Goal: Find contact information: Find contact information

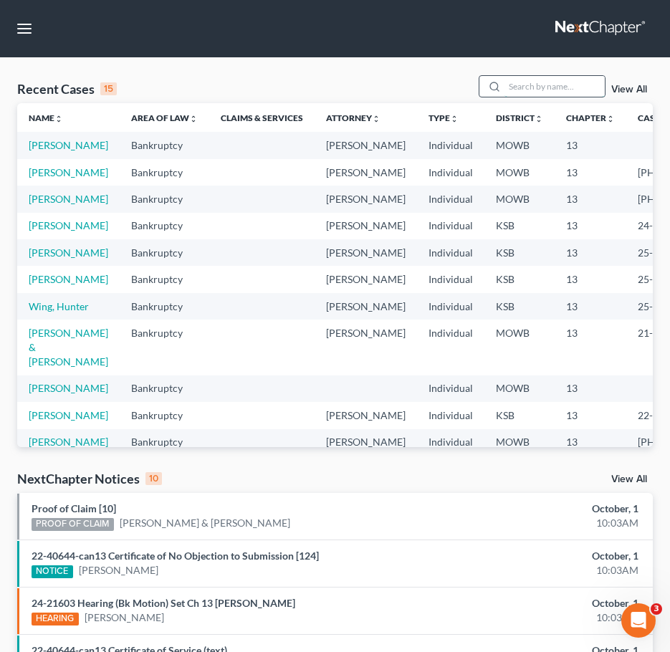
click at [546, 85] on input "search" at bounding box center [555, 86] width 100 height 21
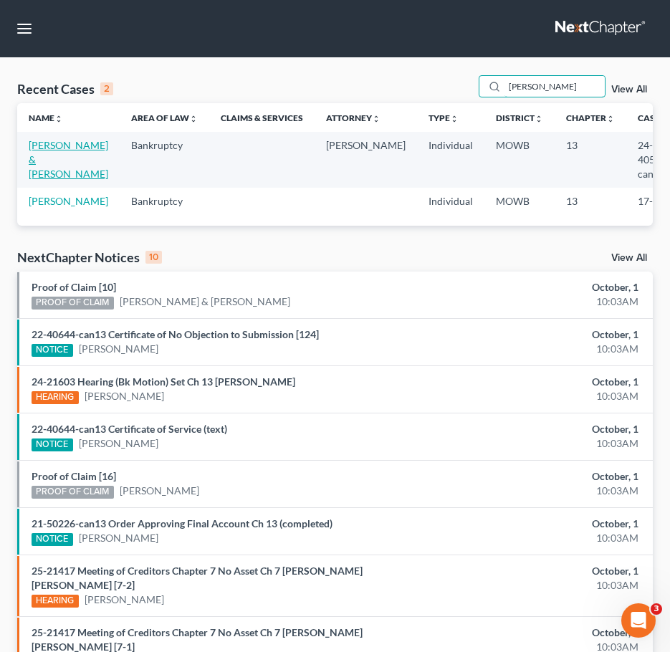
type input "[PERSON_NAME]"
click at [42, 158] on link "[PERSON_NAME] & [PERSON_NAME]" at bounding box center [69, 159] width 80 height 41
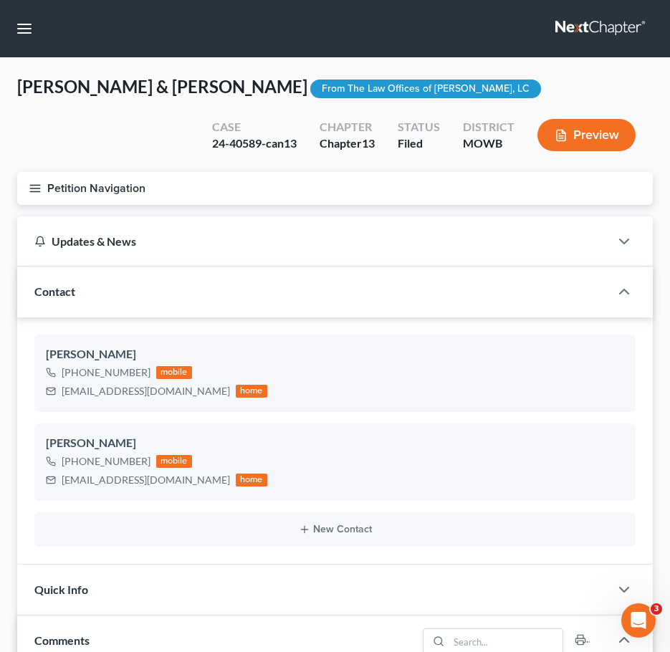
scroll to position [1556, 0]
drag, startPoint x: 171, startPoint y: 393, endPoint x: 58, endPoint y: 403, distance: 113.7
click at [58, 403] on div "[PERSON_NAME] [PHONE_NUMBER] mobile [EMAIL_ADDRESS][DOMAIN_NAME] home" at bounding box center [334, 373] width 601 height 77
click at [30, 29] on button "button" at bounding box center [24, 29] width 26 height 26
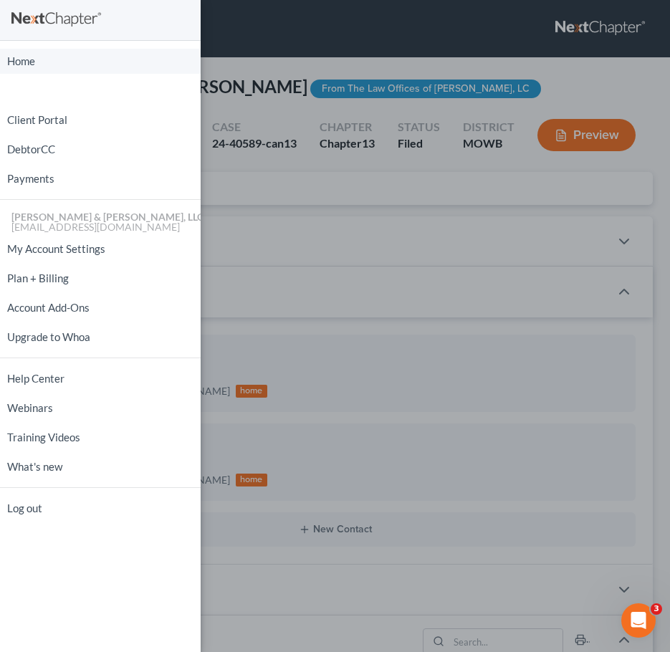
click at [58, 67] on link "Home" at bounding box center [100, 61] width 201 height 25
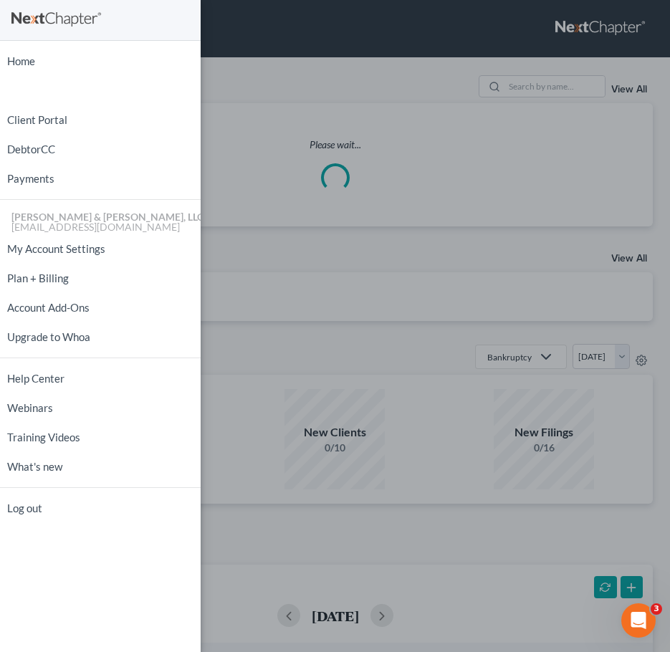
click at [534, 96] on div "Home New Case Client Portal DebtorCC Payments [PERSON_NAME] & [PERSON_NAME], LL…" at bounding box center [335, 326] width 670 height 652
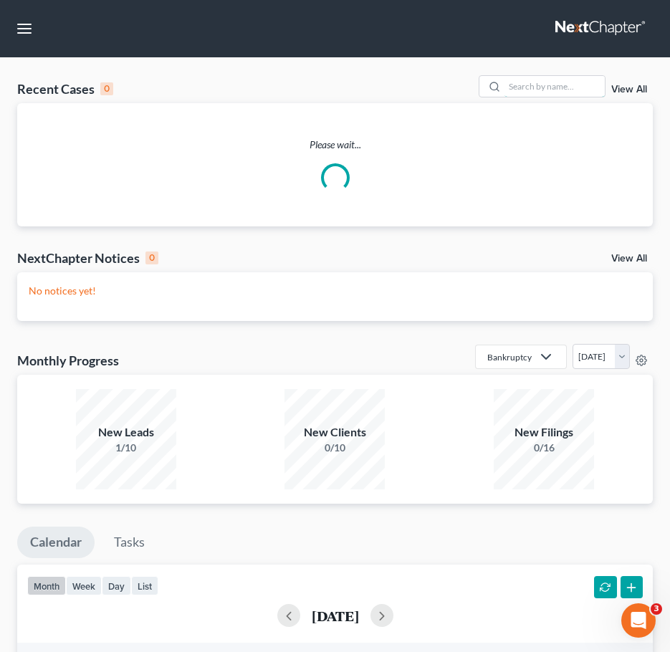
click at [533, 78] on input "search" at bounding box center [555, 86] width 100 height 21
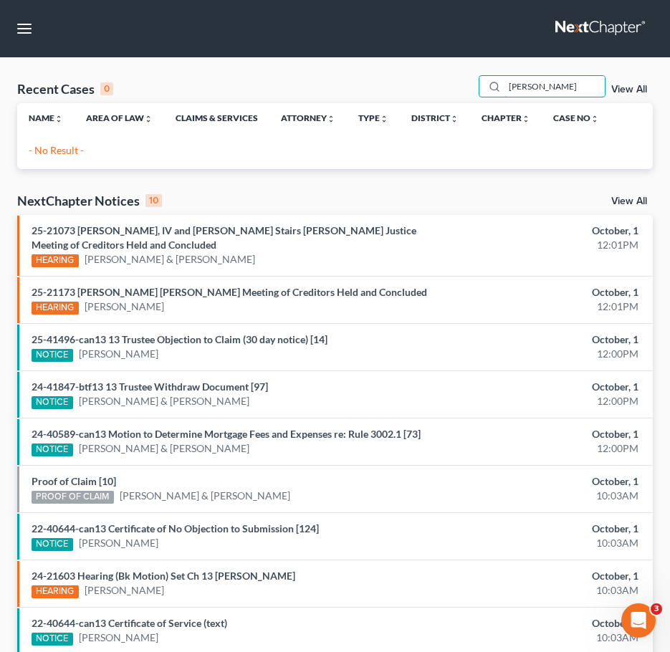
drag, startPoint x: 558, startPoint y: 86, endPoint x: 388, endPoint y: 105, distance: 171.6
click at [388, 105] on div "Recent Cases 0 [PERSON_NAME] View All Name unfold_more expand_more expand_less …" at bounding box center [335, 122] width 636 height 94
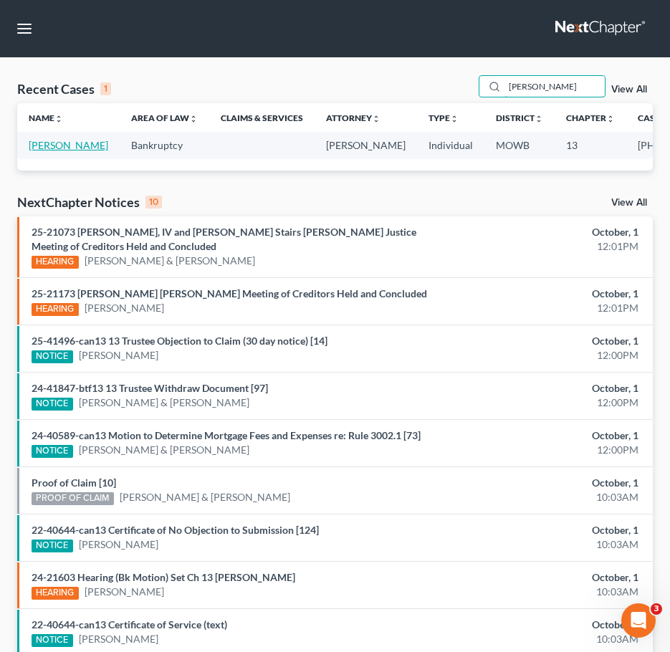
type input "[PERSON_NAME]"
click at [54, 150] on link "[PERSON_NAME]" at bounding box center [69, 145] width 80 height 12
select select "2"
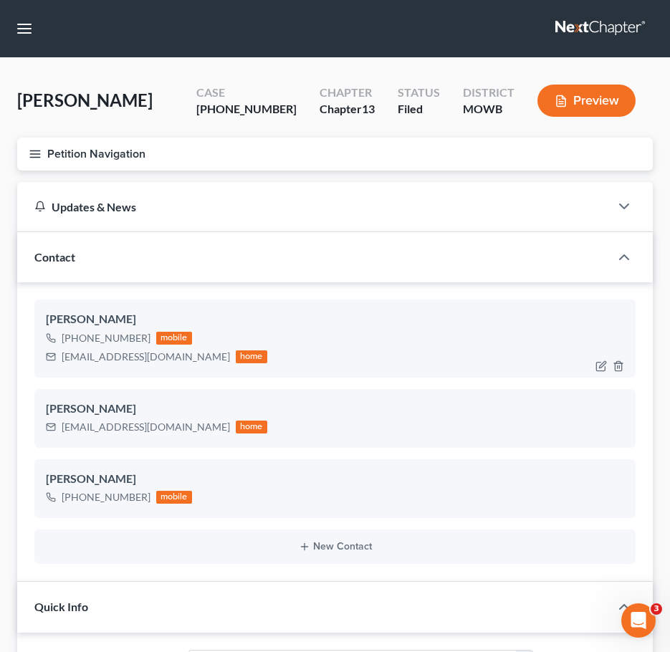
scroll to position [315, 0]
drag, startPoint x: 167, startPoint y: 356, endPoint x: 59, endPoint y: 363, distance: 108.4
click at [59, 363] on div "[EMAIL_ADDRESS][DOMAIN_NAME] home" at bounding box center [156, 357] width 221 height 19
click at [18, 27] on button "button" at bounding box center [24, 29] width 26 height 26
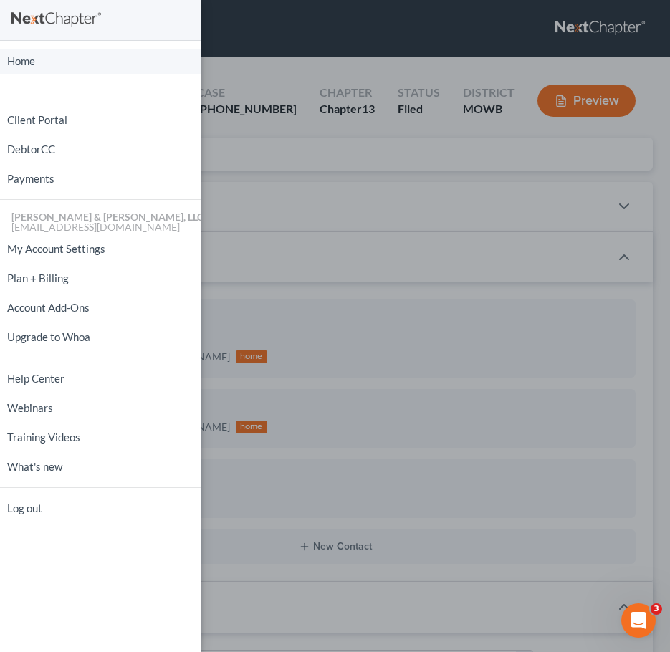
drag, startPoint x: 46, startPoint y: 47, endPoint x: 108, endPoint y: 68, distance: 65.7
click at [46, 47] on ul "Home New Case Client Portal DebtorCC Payments [PERSON_NAME] & [PERSON_NAME], LL…" at bounding box center [100, 285] width 201 height 477
click at [93, 63] on link "Home" at bounding box center [100, 61] width 201 height 25
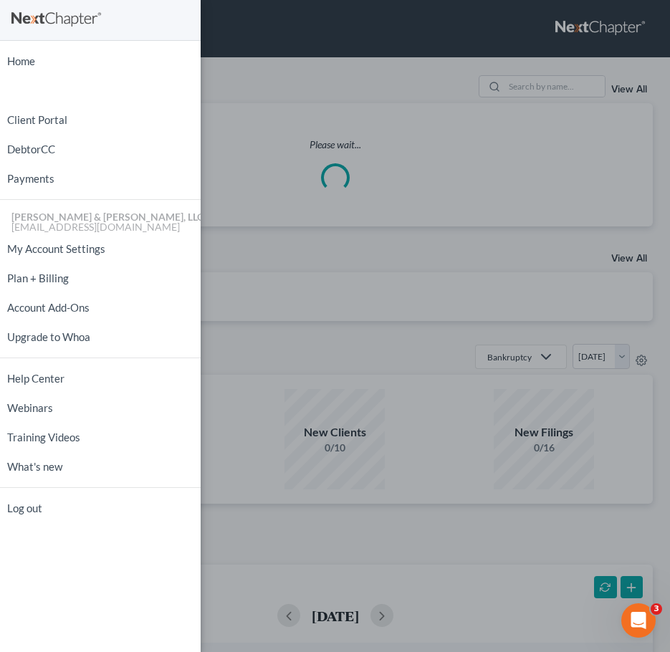
drag, startPoint x: 495, startPoint y: 98, endPoint x: 535, endPoint y: 87, distance: 41.5
click at [496, 98] on div "Home New Case Client Portal DebtorCC Payments [PERSON_NAME] & [PERSON_NAME], LL…" at bounding box center [335, 326] width 670 height 652
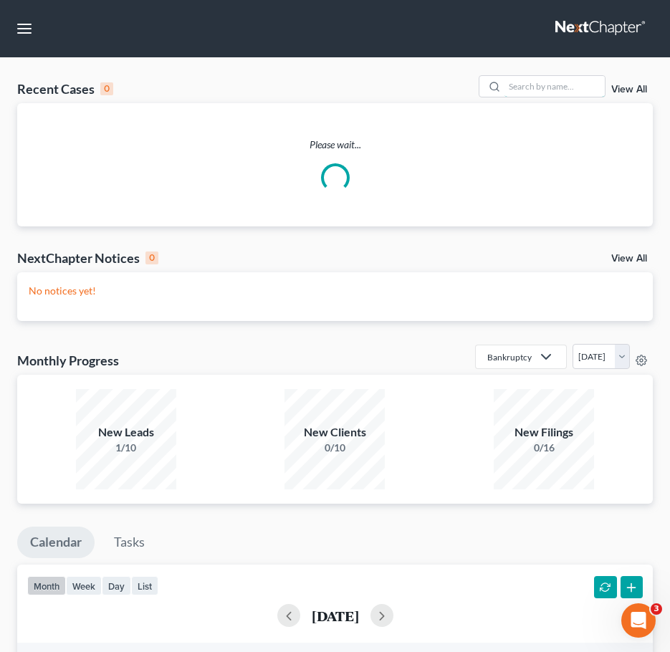
click at [538, 83] on input "search" at bounding box center [555, 86] width 100 height 21
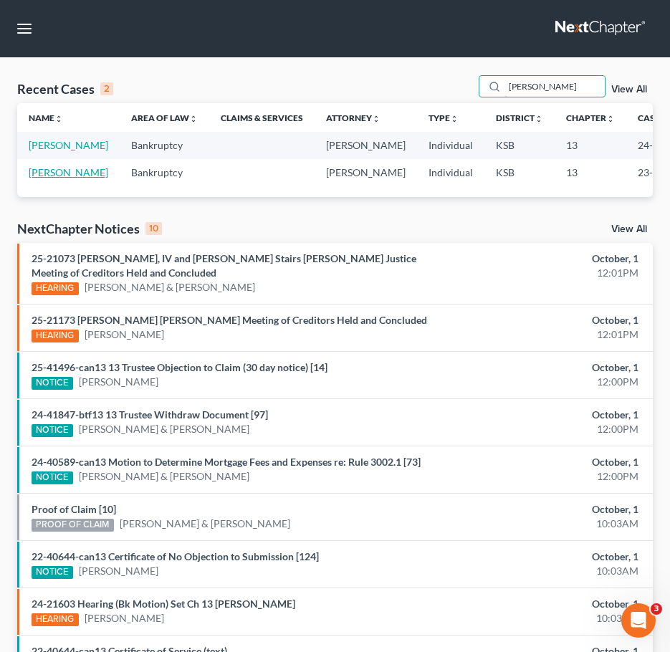
type input "[PERSON_NAME]"
click at [52, 178] on link "[PERSON_NAME]" at bounding box center [69, 172] width 80 height 12
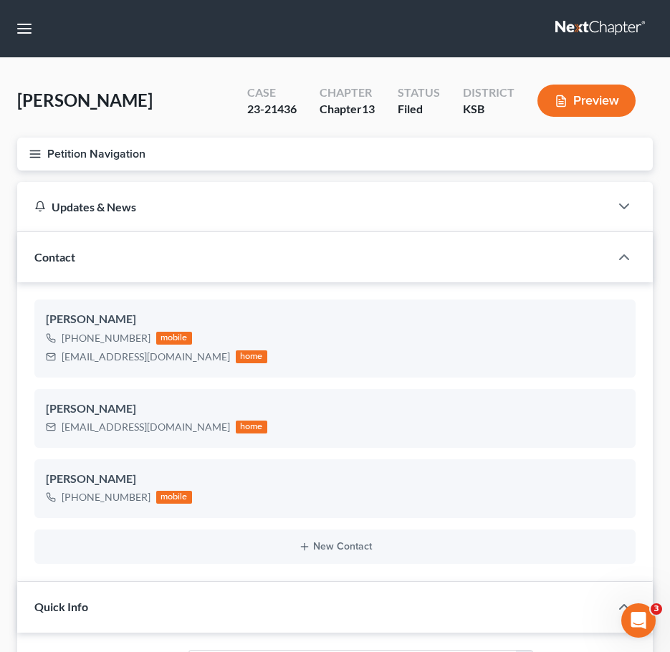
scroll to position [1138, 0]
drag, startPoint x: 172, startPoint y: 356, endPoint x: 56, endPoint y: 364, distance: 116.4
click at [56, 364] on div "[EMAIL_ADDRESS][DOMAIN_NAME] home" at bounding box center [156, 357] width 221 height 19
click at [27, 34] on button "button" at bounding box center [24, 29] width 26 height 26
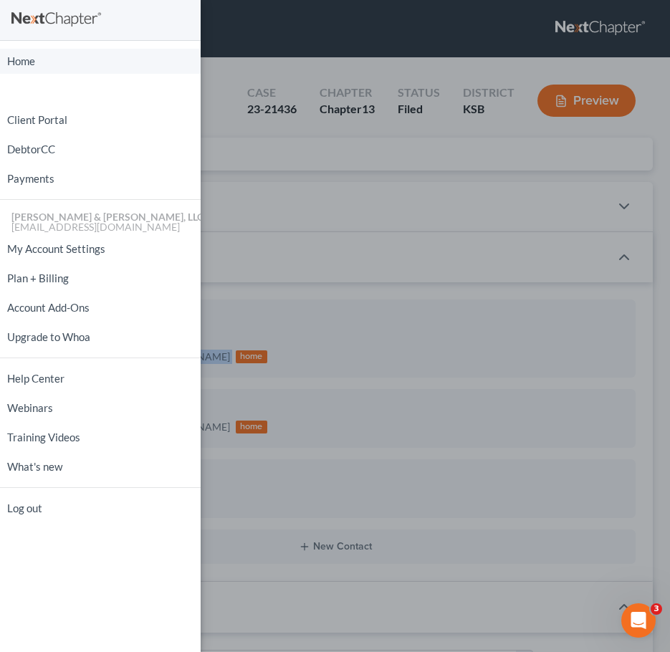
drag, startPoint x: 92, startPoint y: 73, endPoint x: 102, endPoint y: 69, distance: 10.9
click at [92, 73] on link "Home" at bounding box center [100, 61] width 201 height 25
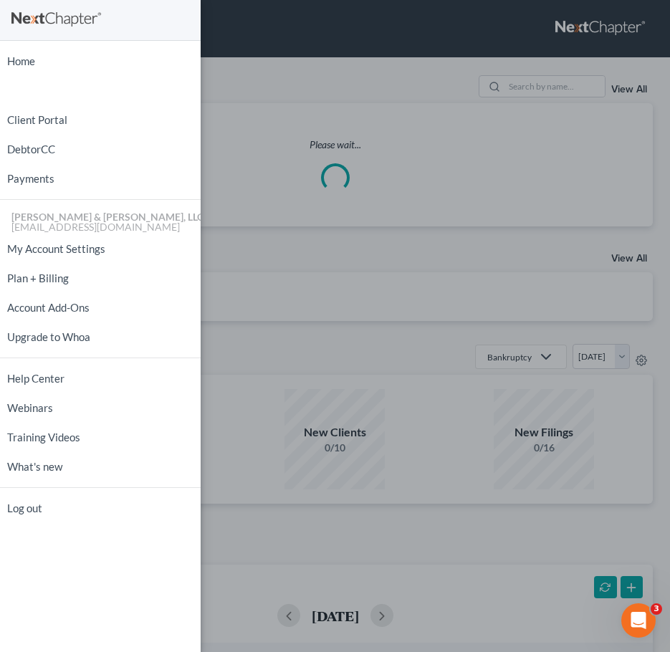
click at [290, 118] on div "Home New Case Client Portal DebtorCC Payments [PERSON_NAME] & [PERSON_NAME], LL…" at bounding box center [335, 326] width 670 height 652
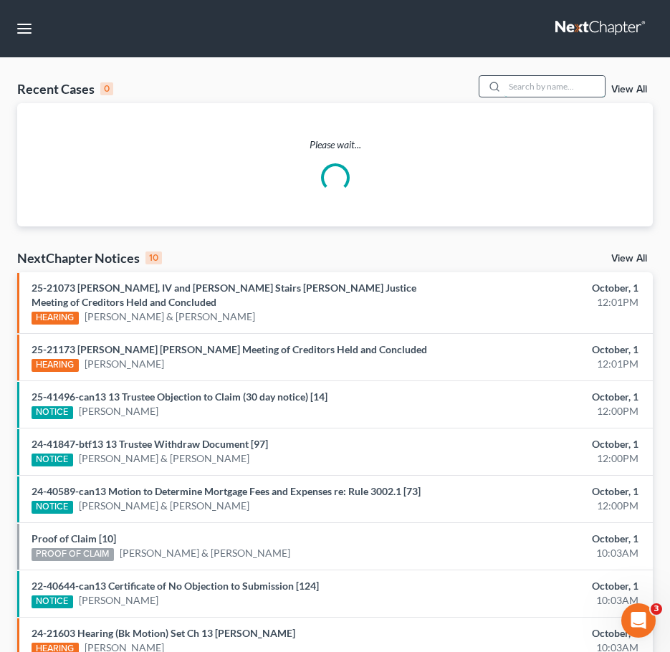
click at [532, 92] on input "search" at bounding box center [555, 86] width 100 height 21
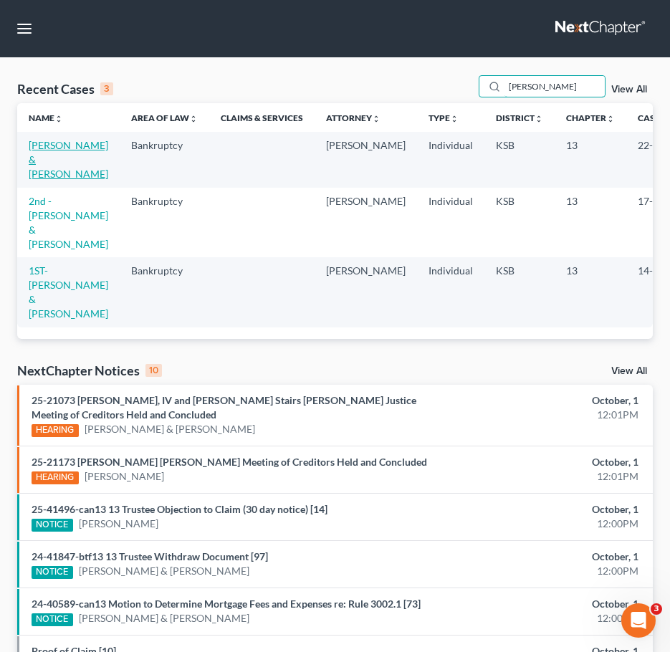
type input "[PERSON_NAME]"
click at [57, 157] on link "[PERSON_NAME] & [PERSON_NAME]" at bounding box center [69, 159] width 80 height 41
select select "6"
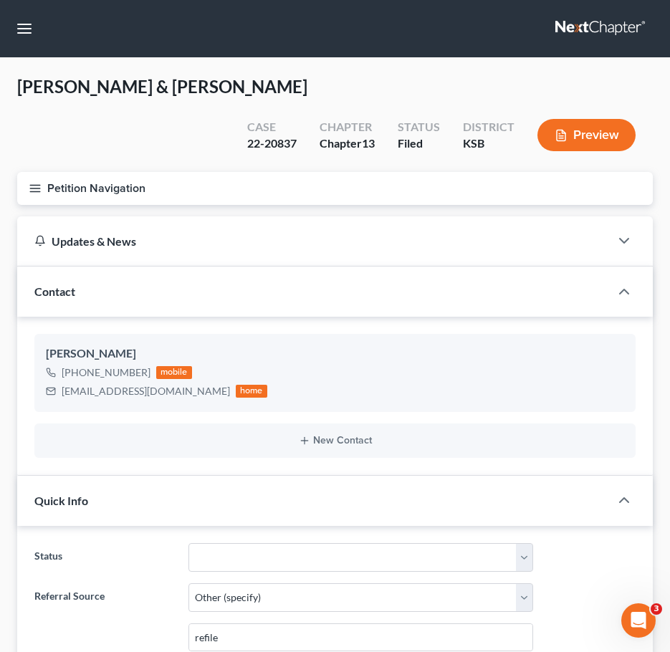
scroll to position [43, 0]
drag, startPoint x: 200, startPoint y: 361, endPoint x: 82, endPoint y: 361, distance: 117.5
click at [59, 373] on div "[PERSON_NAME] [PHONE_NUMBER] mobile [EMAIL_ADDRESS][DOMAIN_NAME] home" at bounding box center [334, 372] width 601 height 77
click at [22, 38] on button "button" at bounding box center [24, 29] width 26 height 26
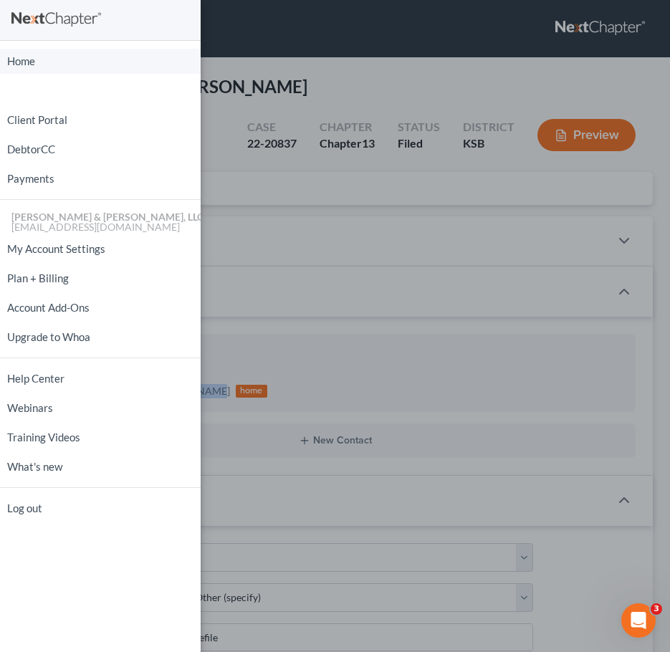
click at [54, 57] on link "Home" at bounding box center [100, 61] width 201 height 25
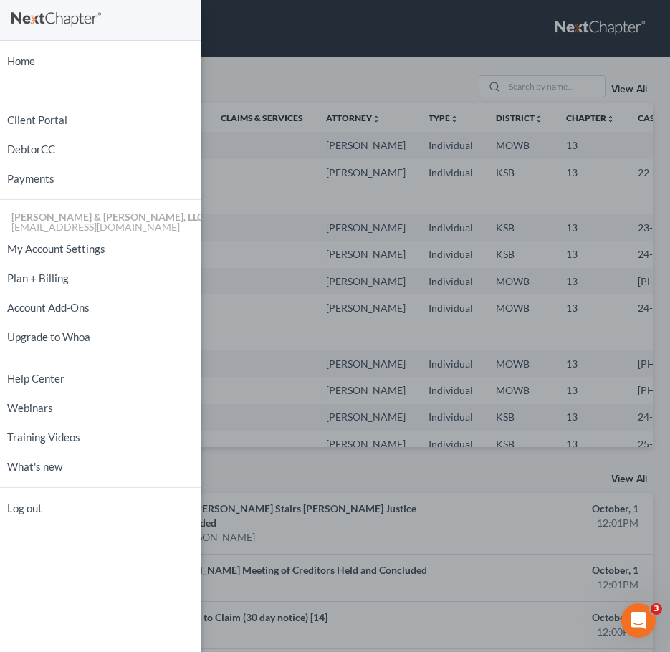
drag, startPoint x: 477, startPoint y: 91, endPoint x: 494, endPoint y: 86, distance: 17.9
click at [481, 89] on div "Home New Case Client Portal DebtorCC Payments [PERSON_NAME] & [PERSON_NAME], LL…" at bounding box center [335, 326] width 670 height 652
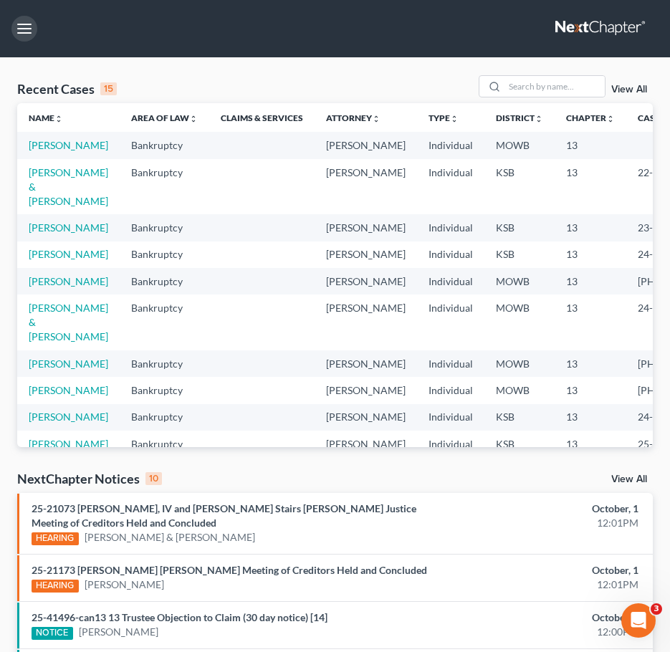
click at [532, 85] on input "search" at bounding box center [555, 86] width 100 height 21
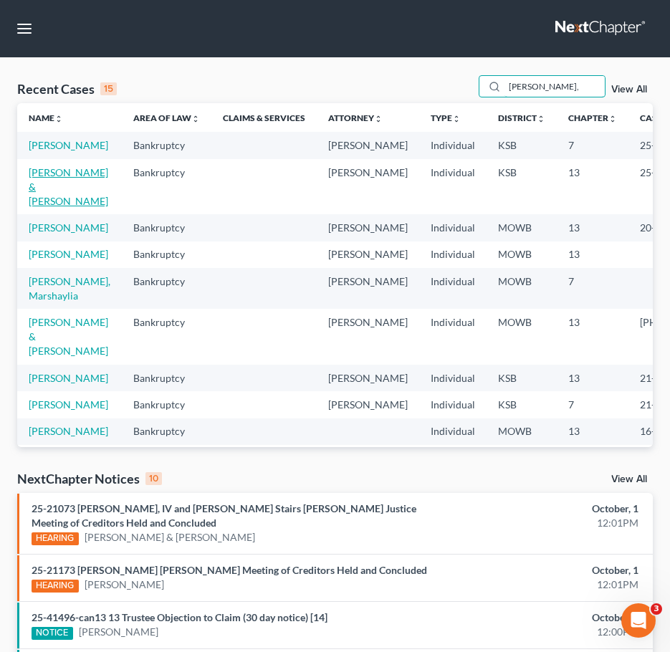
type input "[PERSON_NAME],"
click at [58, 195] on link "[PERSON_NAME] & [PERSON_NAME]" at bounding box center [69, 186] width 80 height 41
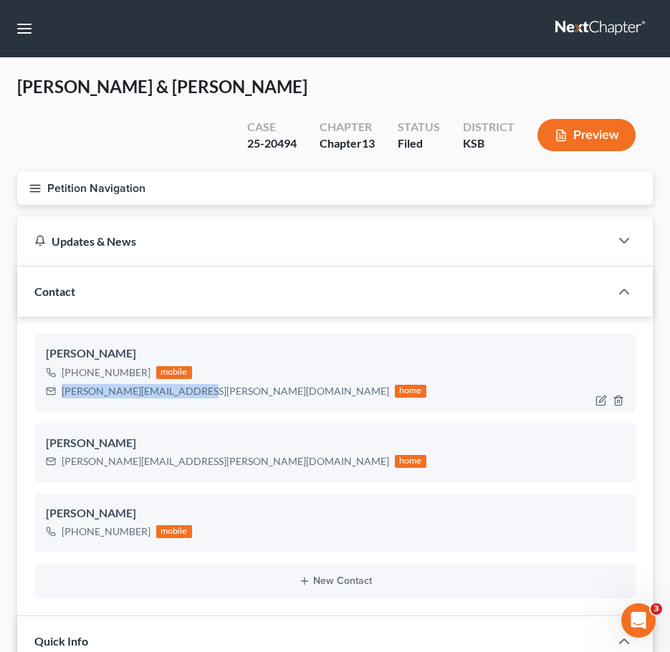
drag, startPoint x: 178, startPoint y: 355, endPoint x: 59, endPoint y: 371, distance: 119.3
click at [59, 371] on div "[PERSON_NAME] [PHONE_NUMBER] mobile [PERSON_NAME][EMAIL_ADDRESS][PERSON_NAME][D…" at bounding box center [334, 372] width 601 height 77
drag, startPoint x: 34, startPoint y: 29, endPoint x: 61, endPoint y: 62, distance: 42.2
click at [34, 29] on button "button" at bounding box center [24, 29] width 26 height 26
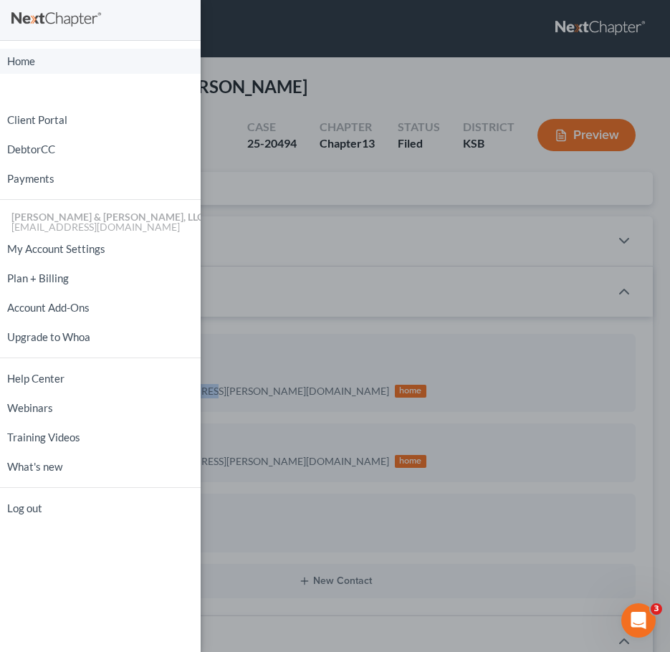
drag, startPoint x: 27, startPoint y: 66, endPoint x: 286, endPoint y: 120, distance: 264.2
click at [27, 66] on link "Home" at bounding box center [100, 61] width 201 height 25
click at [301, 122] on div "Home New Case Client Portal DebtorCC Payments [PERSON_NAME] & [PERSON_NAME], LL…" at bounding box center [335, 326] width 670 height 652
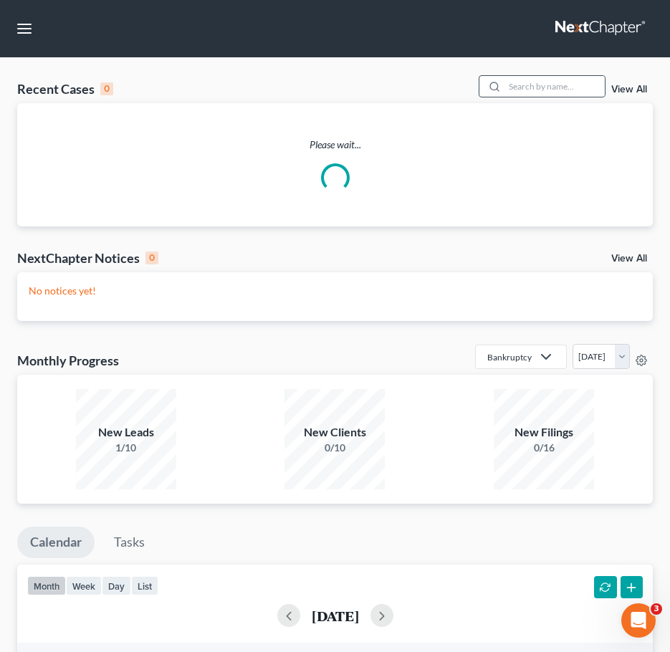
click at [505, 90] on div at bounding box center [492, 86] width 26 height 21
click at [510, 87] on input "search" at bounding box center [555, 86] width 100 height 21
type input "n"
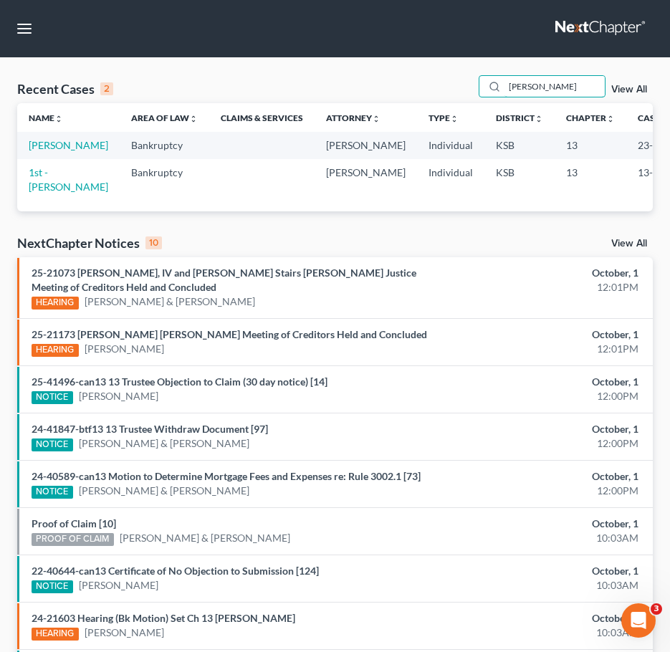
type input "[PERSON_NAME]"
click at [54, 151] on link "[PERSON_NAME]" at bounding box center [69, 145] width 80 height 12
select select "6"
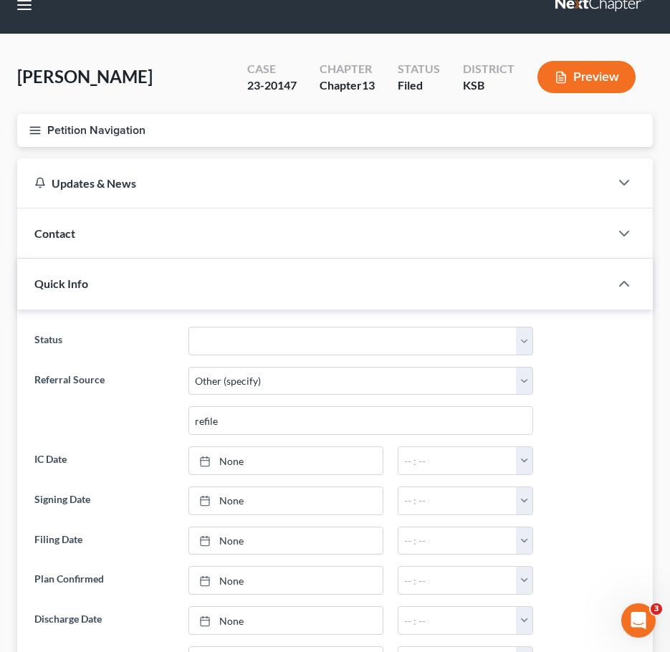
scroll to position [215, 0]
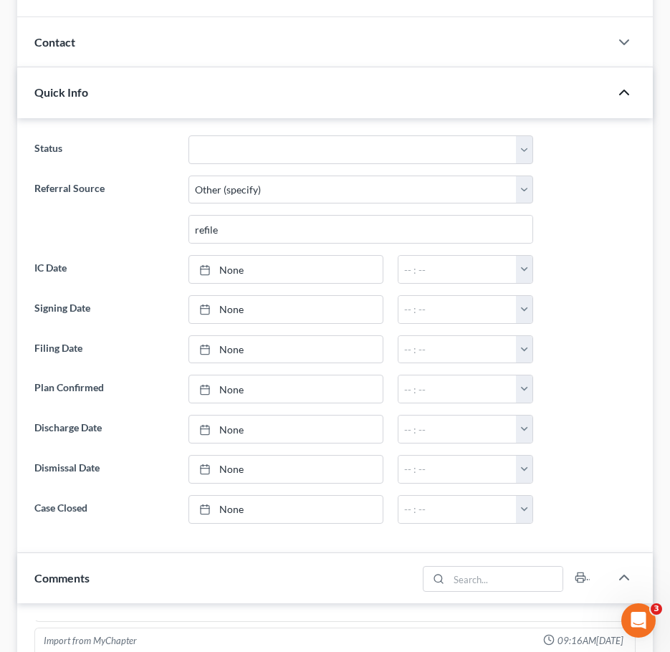
click at [628, 92] on icon "button" at bounding box center [624, 92] width 17 height 17
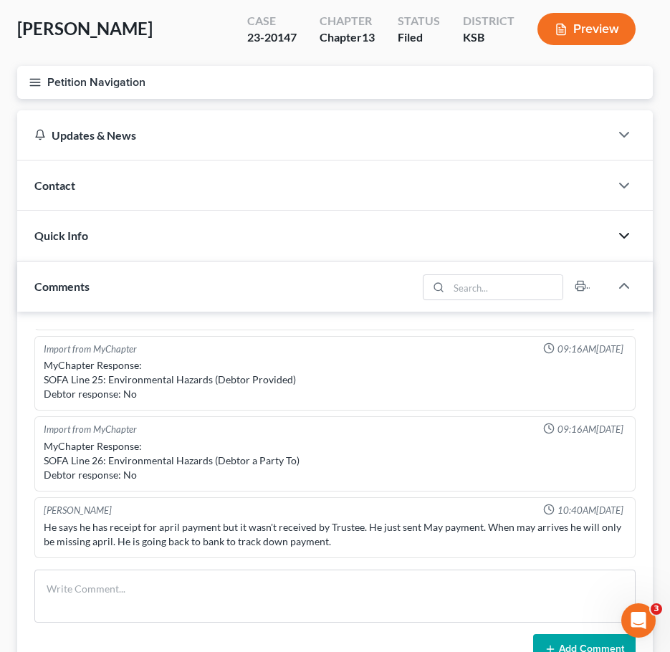
scroll to position [0, 0]
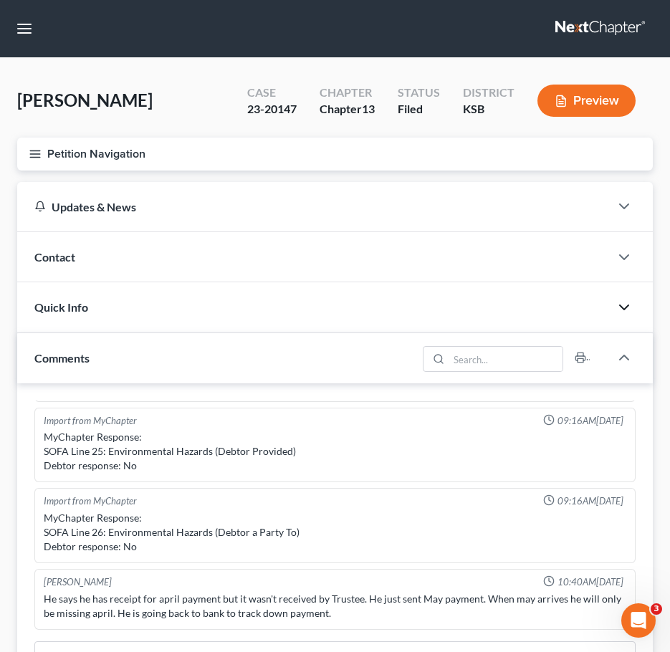
click at [153, 271] on div "Contact" at bounding box center [313, 256] width 593 height 49
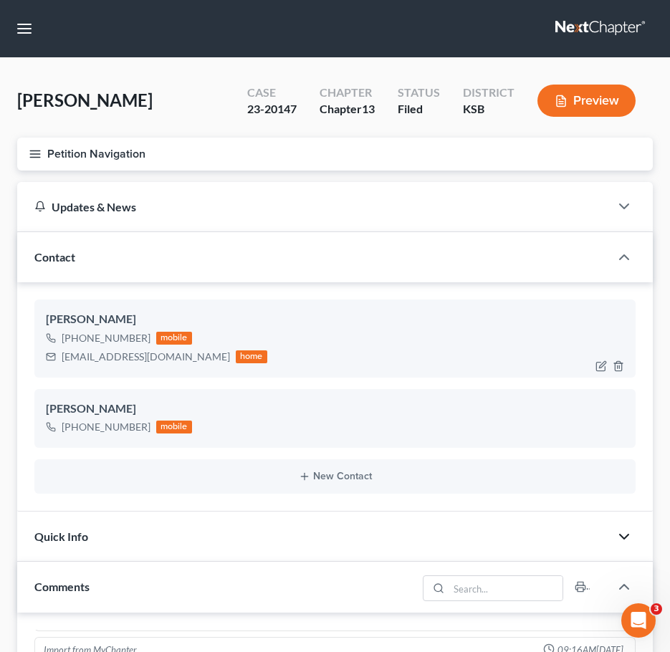
drag, startPoint x: 218, startPoint y: 357, endPoint x: 64, endPoint y: 363, distance: 154.2
click at [64, 363] on div "[EMAIL_ADDRESS][DOMAIN_NAME] home" at bounding box center [156, 357] width 221 height 19
drag, startPoint x: 18, startPoint y: 32, endPoint x: 27, endPoint y: 53, distance: 23.2
click at [18, 32] on button "button" at bounding box center [24, 29] width 26 height 26
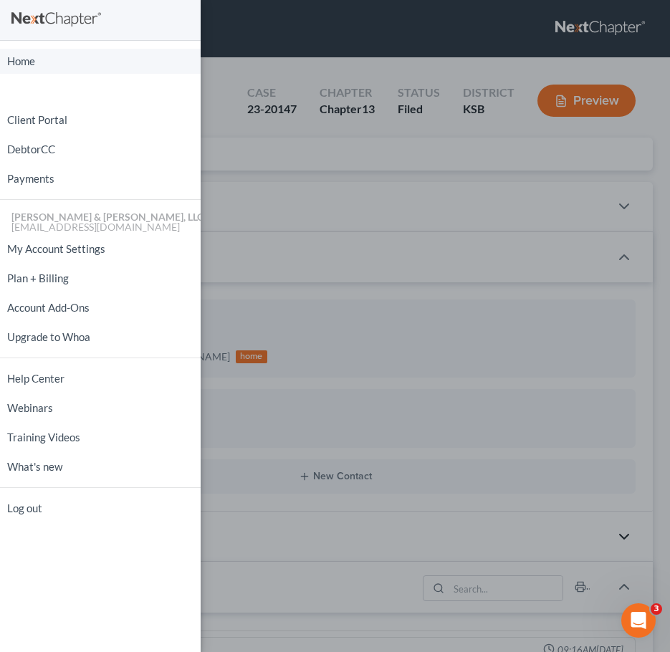
drag, startPoint x: 27, startPoint y: 42, endPoint x: 34, endPoint y: 50, distance: 10.2
click at [27, 42] on div "Home New Case Client Portal DebtorCC Payments [PERSON_NAME] & [PERSON_NAME], LL…" at bounding box center [100, 326] width 201 height 652
click at [35, 53] on link "Home" at bounding box center [100, 61] width 201 height 25
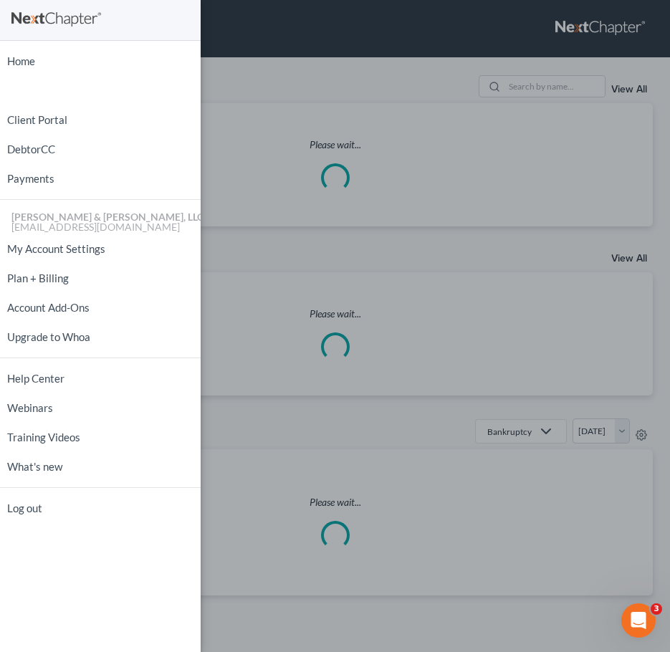
drag, startPoint x: 287, startPoint y: 100, endPoint x: 350, endPoint y: 115, distance: 64.0
click at [287, 100] on div "Home New Case Client Portal DebtorCC Payments [PERSON_NAME] & [PERSON_NAME], LL…" at bounding box center [335, 326] width 670 height 652
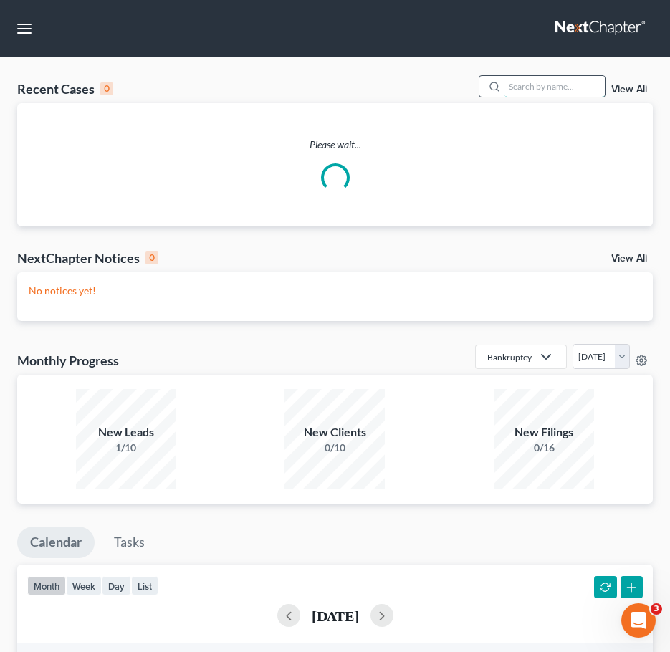
click at [526, 82] on input "search" at bounding box center [555, 86] width 100 height 21
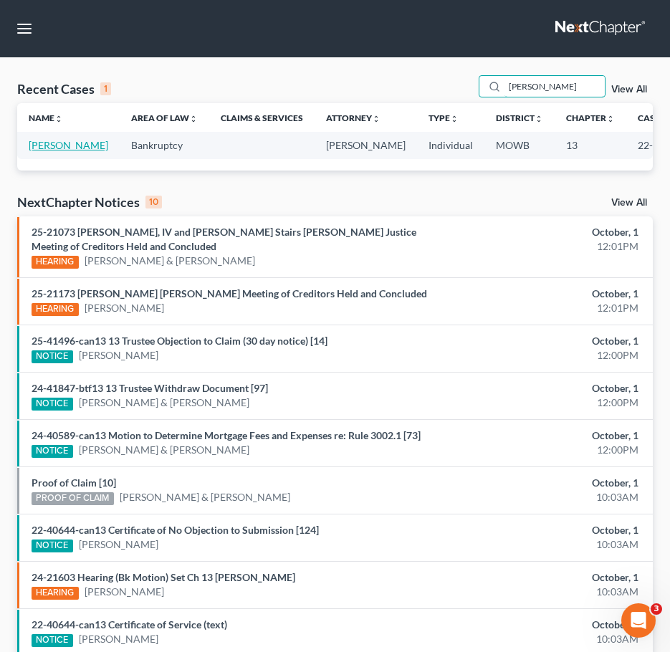
type input "[PERSON_NAME]"
click at [32, 142] on link "[PERSON_NAME]" at bounding box center [69, 145] width 80 height 12
select select "2"
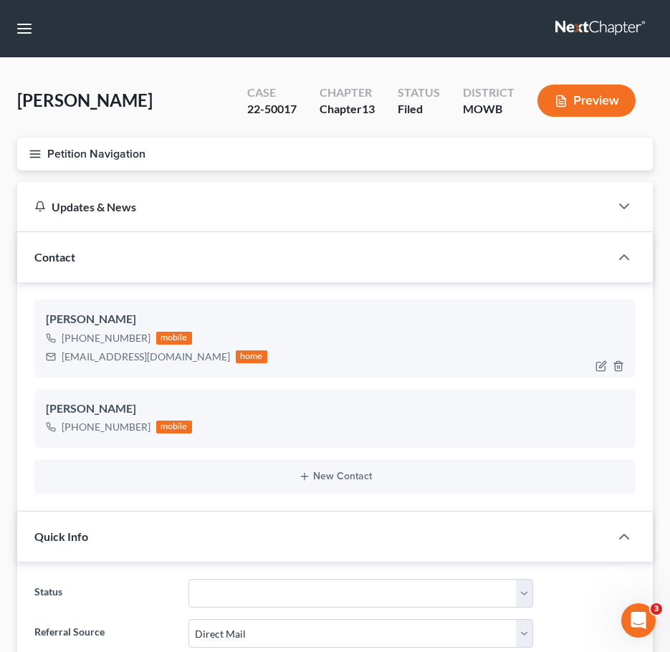
scroll to position [603, 0]
drag, startPoint x: 191, startPoint y: 361, endPoint x: 61, endPoint y: 365, distance: 129.8
click at [60, 368] on div "[PERSON_NAME] [PHONE_NUMBER] mobile [EMAIL_ADDRESS][DOMAIN_NAME] home" at bounding box center [334, 338] width 601 height 77
